Goal: Find specific page/section: Find specific page/section

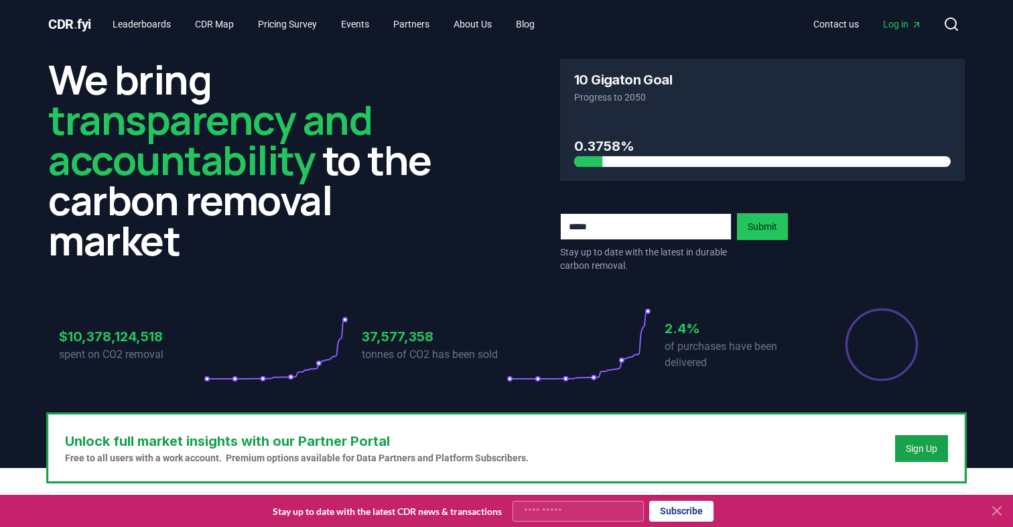
click at [949, 23] on icon at bounding box center [951, 24] width 16 height 16
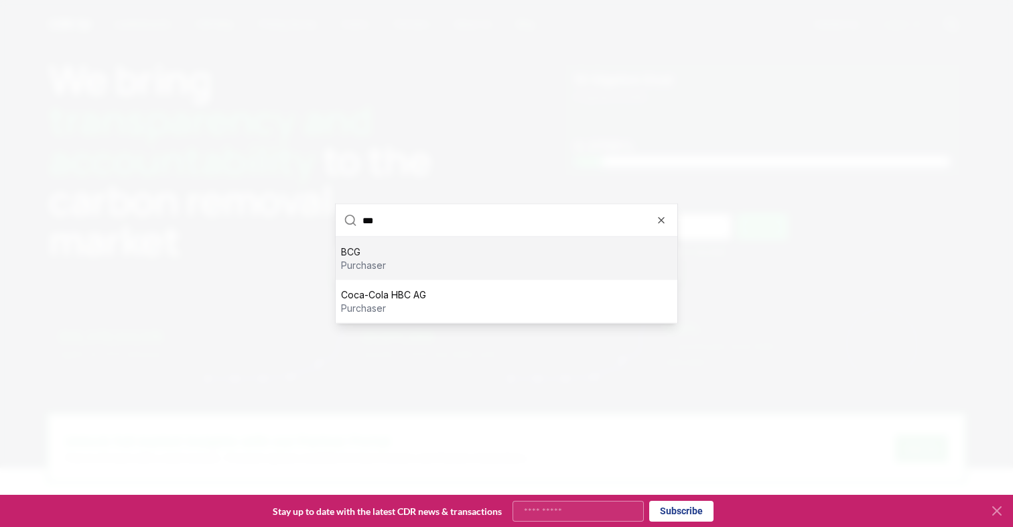
type input "***"
click at [618, 249] on div "BCG purchaser" at bounding box center [507, 258] width 342 height 43
